Goal: Transaction & Acquisition: Obtain resource

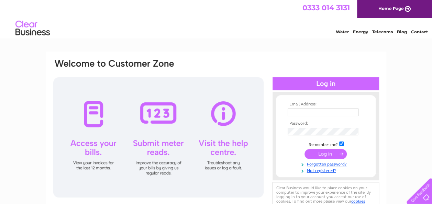
click at [341, 143] on input "checkbox" at bounding box center [341, 144] width 4 height 4
checkbox input "false"
click at [291, 108] on td at bounding box center [326, 112] width 80 height 11
click at [292, 112] on input "text" at bounding box center [323, 113] width 71 height 8
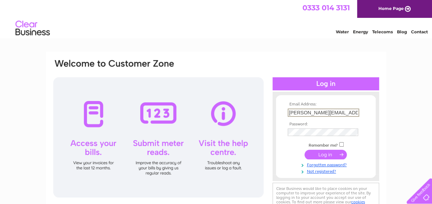
type input "[PERSON_NAME][EMAIL_ADDRESS][DOMAIN_NAME]"
click at [328, 155] on input "submit" at bounding box center [325, 154] width 42 height 10
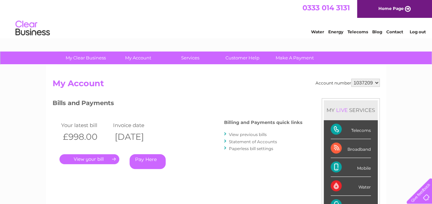
click at [90, 158] on link "." at bounding box center [89, 159] width 60 height 10
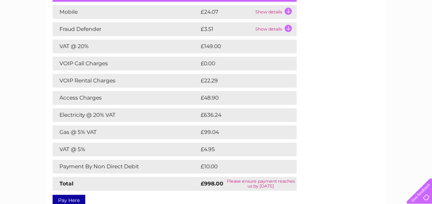
scroll to position [101, 0]
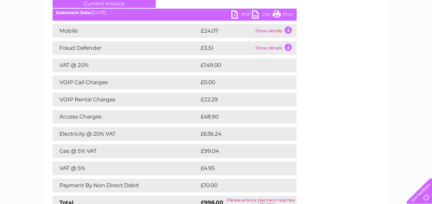
click at [244, 13] on link "PDF" at bounding box center [241, 15] width 21 height 10
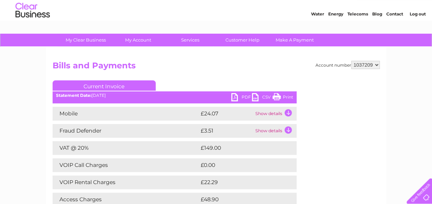
scroll to position [16, 0]
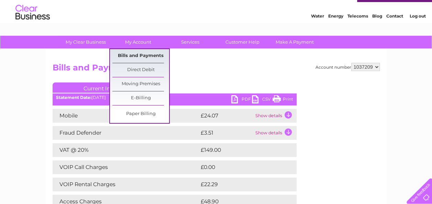
click at [143, 53] on link "Bills and Payments" at bounding box center [140, 56] width 57 height 14
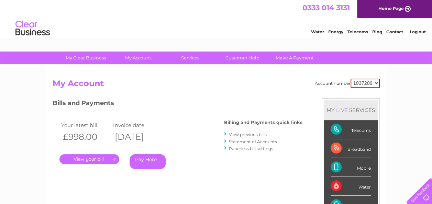
click at [245, 134] on link "View previous bills" at bounding box center [248, 134] width 38 height 5
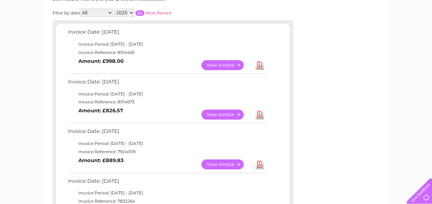
scroll to position [102, 0]
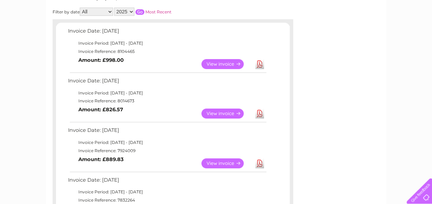
click at [259, 114] on link "Download" at bounding box center [259, 114] width 9 height 10
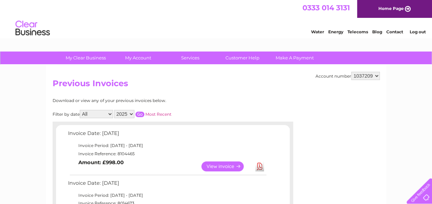
click at [419, 31] on link "Log out" at bounding box center [417, 31] width 16 height 5
